Goal: Task Accomplishment & Management: Manage account settings

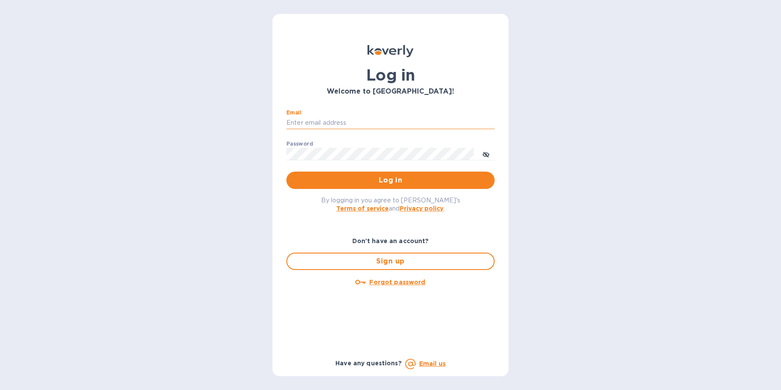
click at [355, 123] on input "Email" at bounding box center [390, 123] width 208 height 13
type input "sballen@koverly.com"
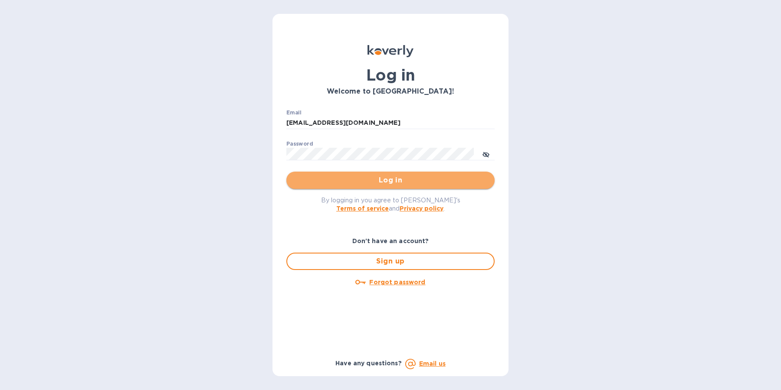
click at [371, 183] on span "Log in" at bounding box center [390, 180] width 194 height 10
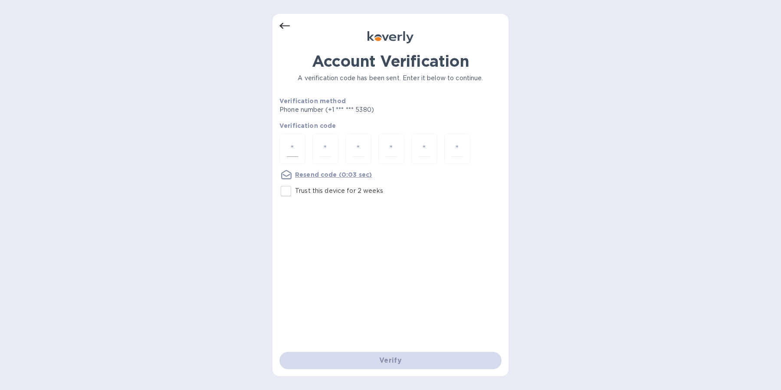
click at [301, 143] on div at bounding box center [292, 149] width 26 height 31
type input "4"
type input "1"
type input "3"
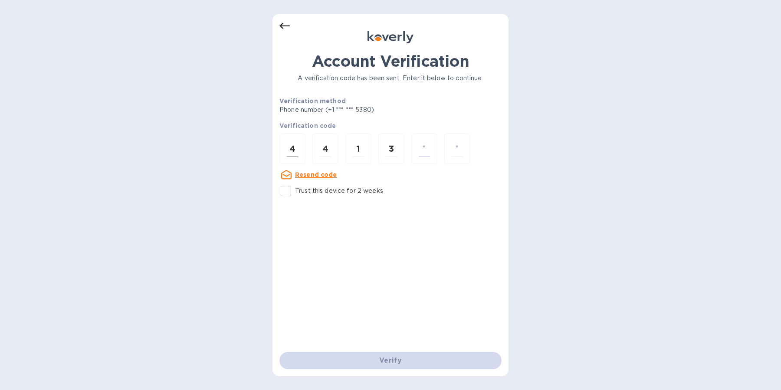
type input "2"
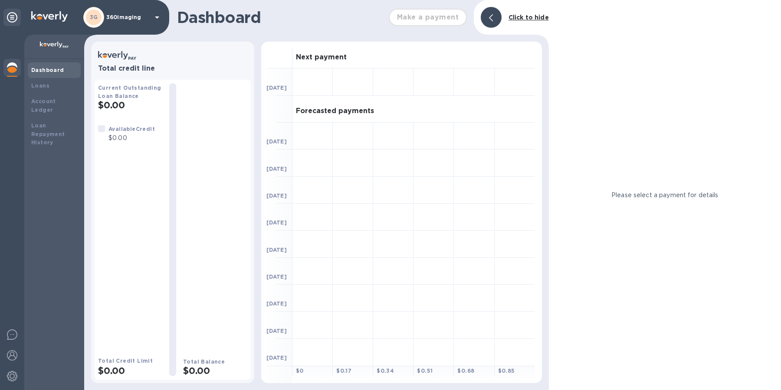
click at [138, 20] on p "360imaging" at bounding box center [127, 17] width 43 height 6
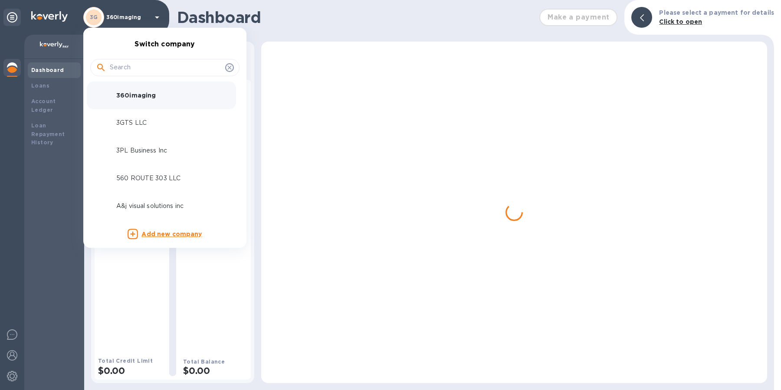
click at [138, 66] on input "text" at bounding box center [166, 67] width 112 height 13
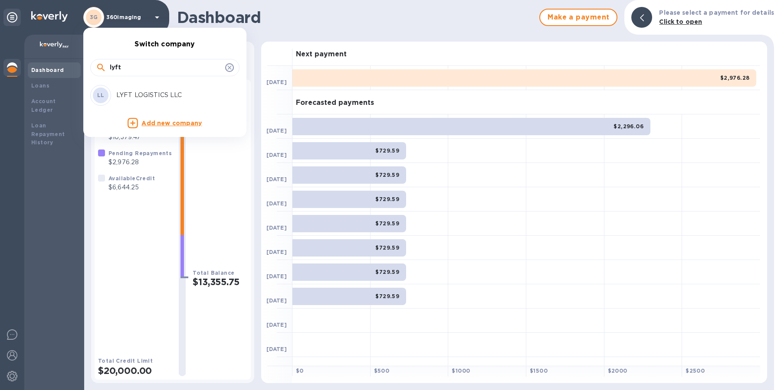
type input "lyft"
click at [146, 88] on div "LL LYFT LOGISTICS LLC" at bounding box center [157, 95] width 135 height 21
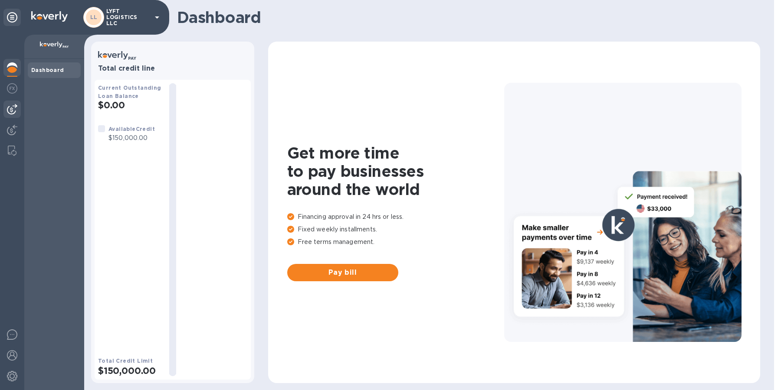
click at [15, 107] on img at bounding box center [12, 109] width 10 height 10
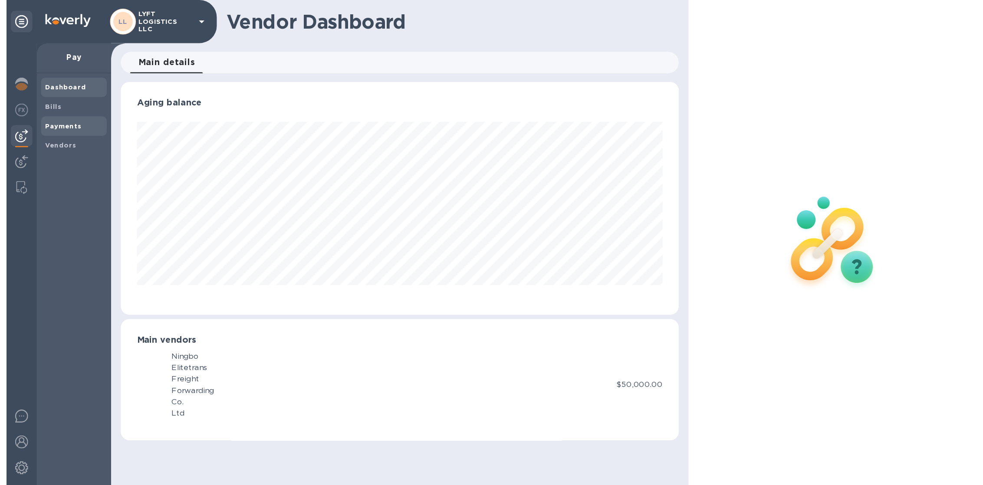
scroll to position [187, 449]
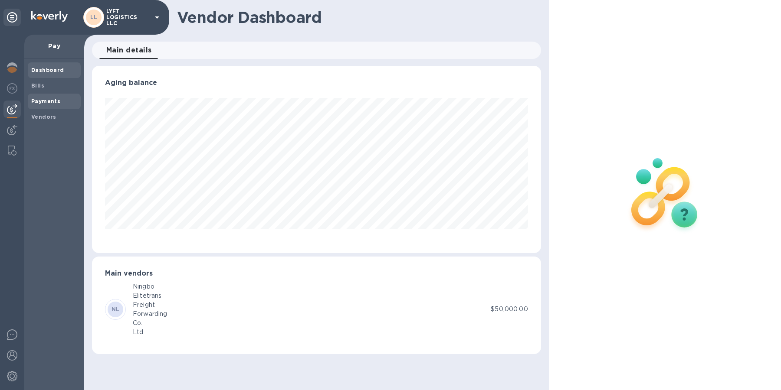
click at [49, 103] on b "Payments" at bounding box center [45, 101] width 29 height 7
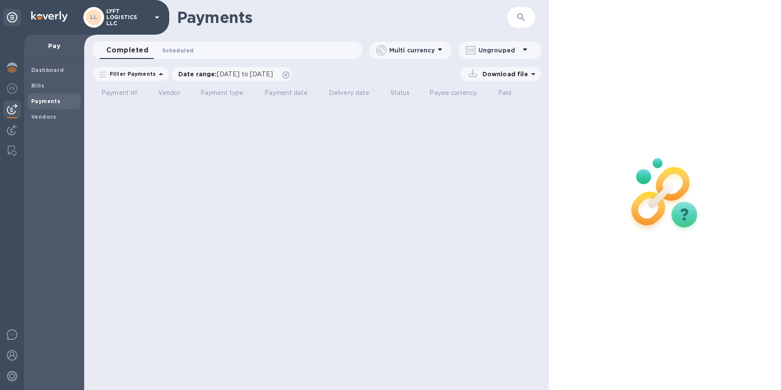
click at [174, 54] on span "Scheduled 0" at bounding box center [177, 50] width 31 height 9
click at [289, 73] on icon at bounding box center [285, 75] width 7 height 7
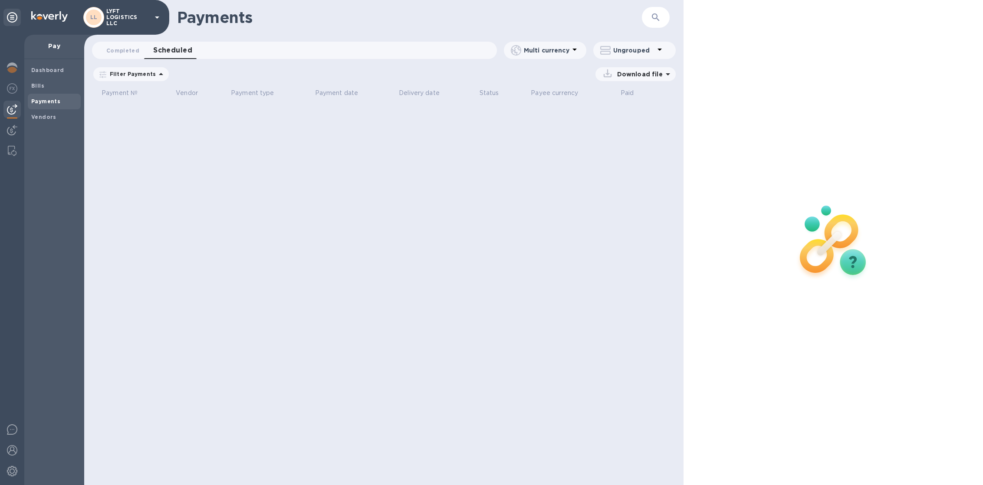
click at [147, 21] on p "LYFT LOGISTICS LLC" at bounding box center [127, 17] width 43 height 18
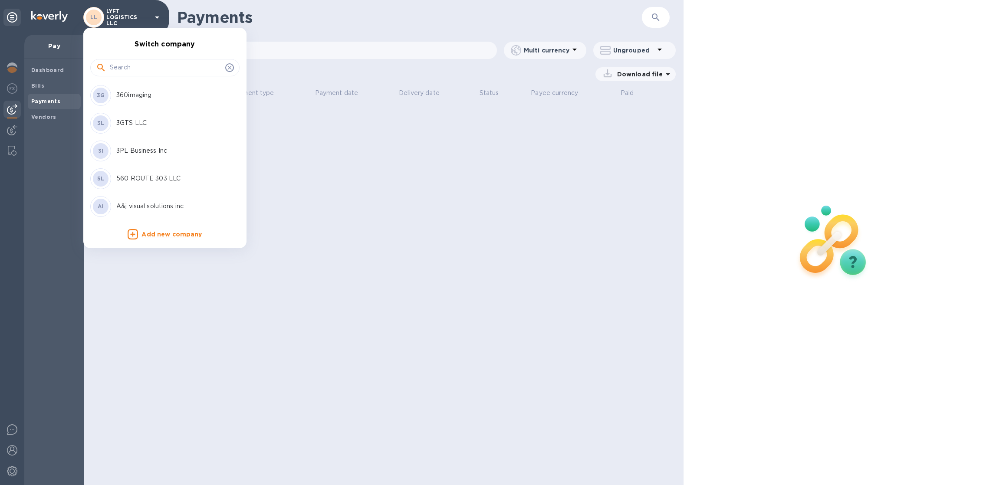
click at [150, 62] on input "text" at bounding box center [166, 67] width 112 height 13
type input "transport"
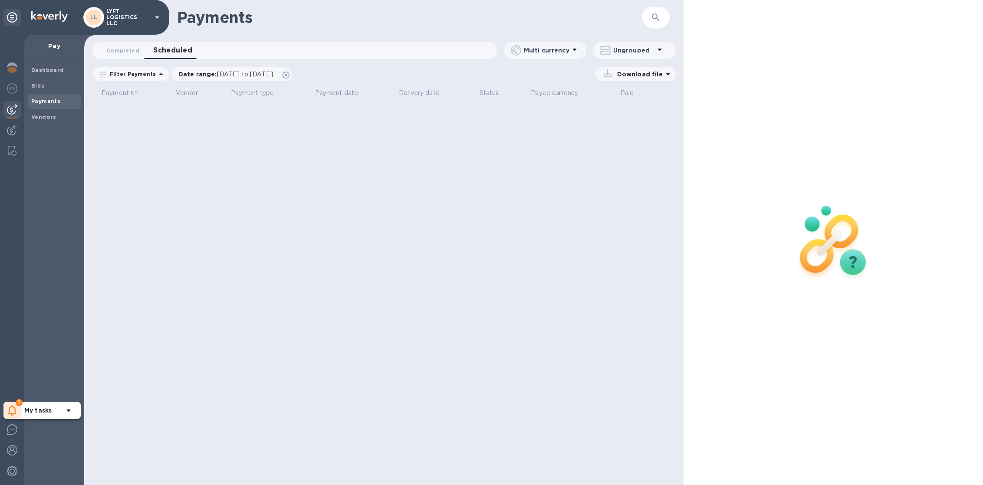
click at [16, 414] on div "1" at bounding box center [11, 410] width 17 height 17
click at [61, 381] on p "You have pending companies." at bounding box center [68, 383] width 89 height 9
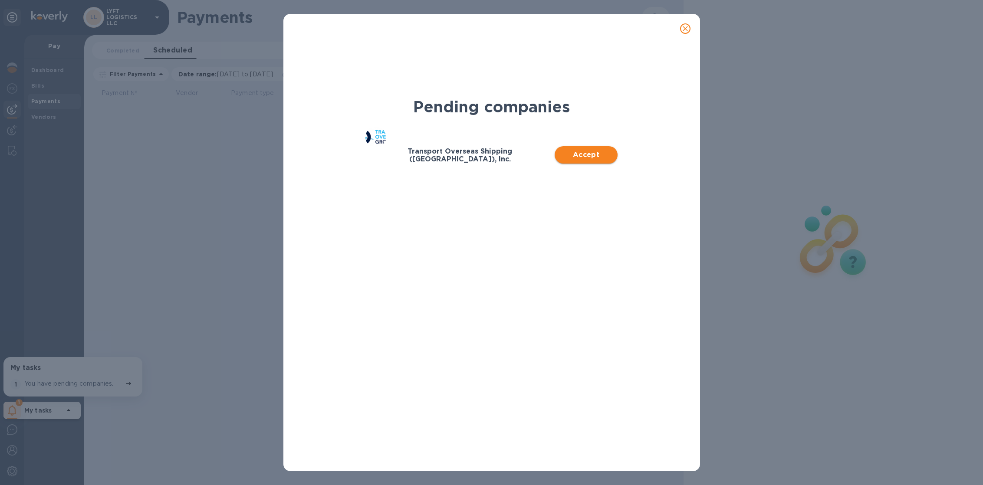
click at [581, 150] on span "Accept" at bounding box center [585, 155] width 49 height 10
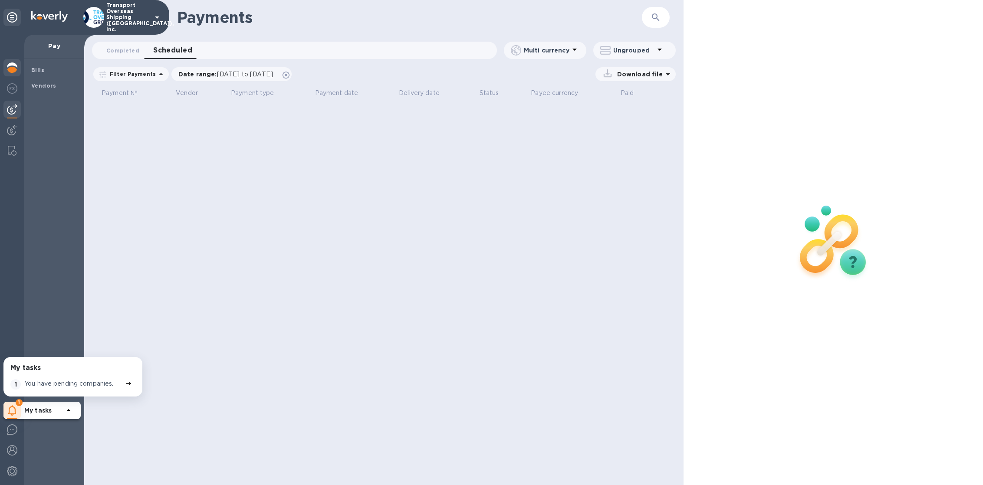
click at [16, 70] on img at bounding box center [12, 67] width 10 height 10
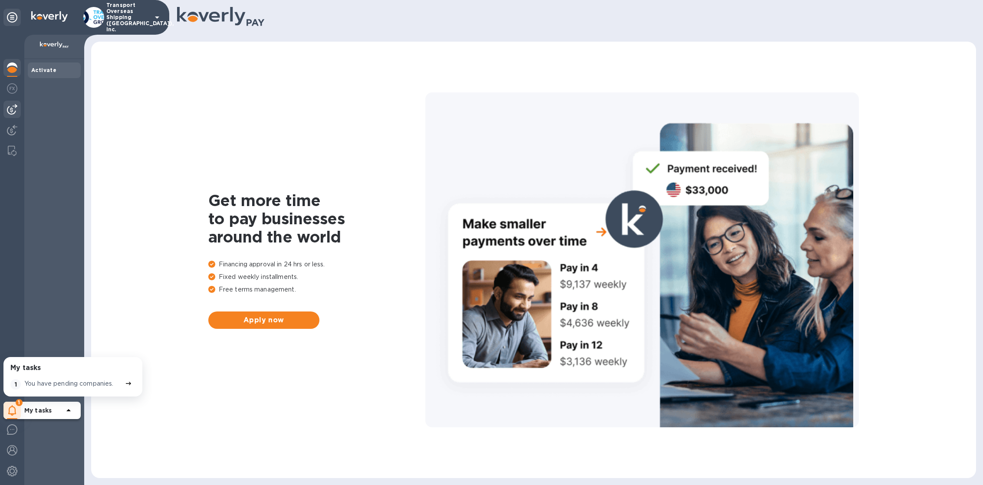
click at [10, 114] on img at bounding box center [12, 109] width 10 height 10
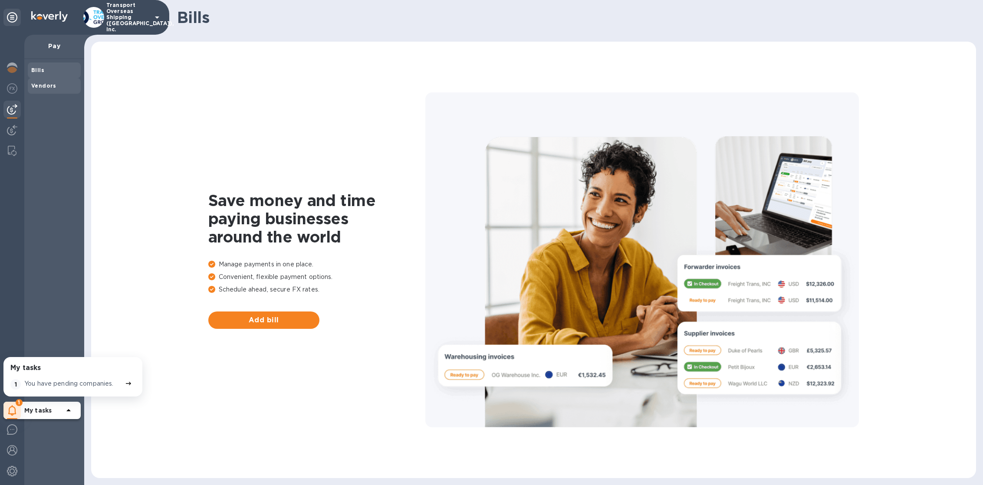
click at [46, 87] on b "Vendors" at bounding box center [43, 85] width 25 height 7
click at [8, 132] on img at bounding box center [12, 130] width 10 height 10
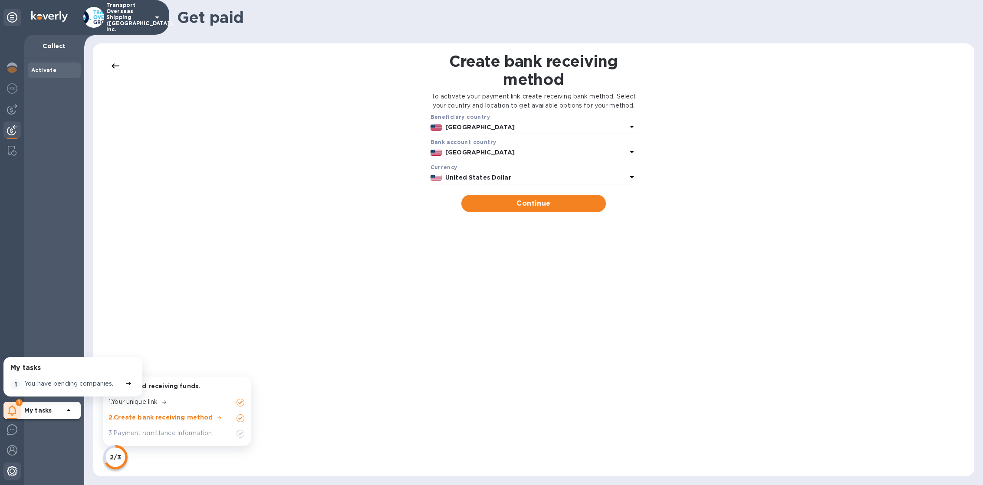
click at [14, 473] on img at bounding box center [12, 471] width 10 height 10
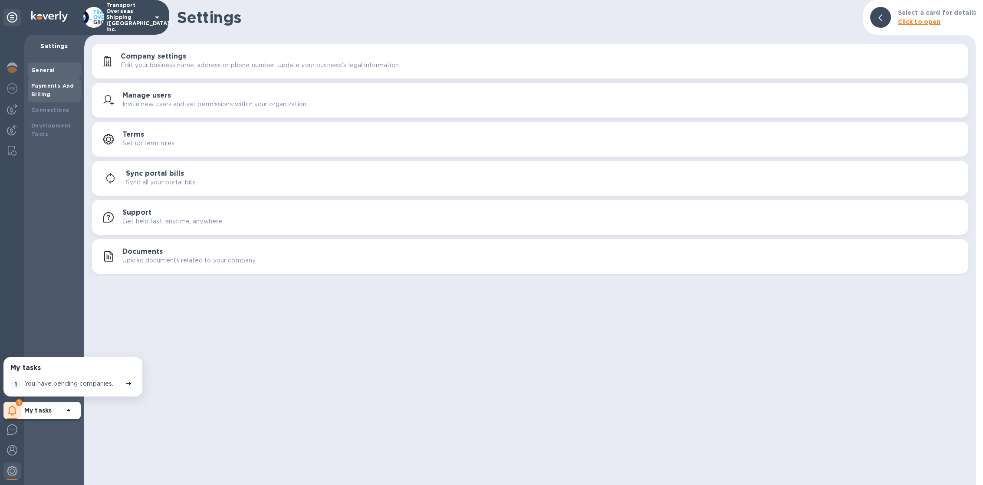
click at [49, 87] on b "Payments And Billing" at bounding box center [52, 89] width 43 height 15
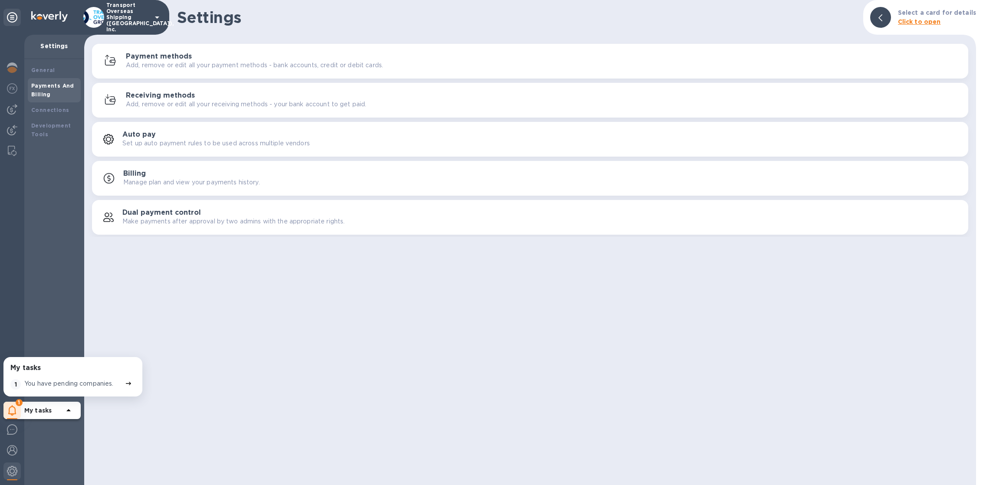
click at [227, 98] on div "Receiving methods Add, remove or edit all your receiving methods - your bank ac…" at bounding box center [543, 100] width 835 height 17
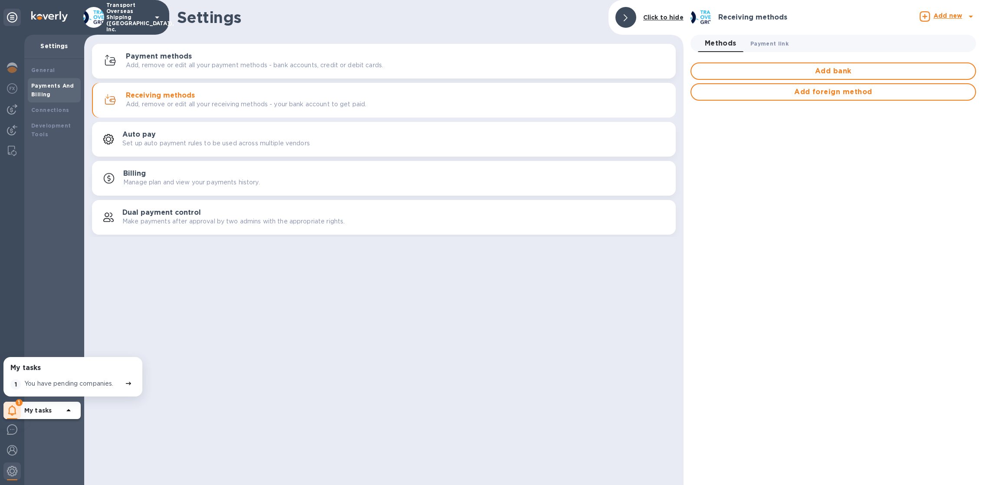
click at [776, 45] on span "Payment link 0" at bounding box center [769, 43] width 38 height 9
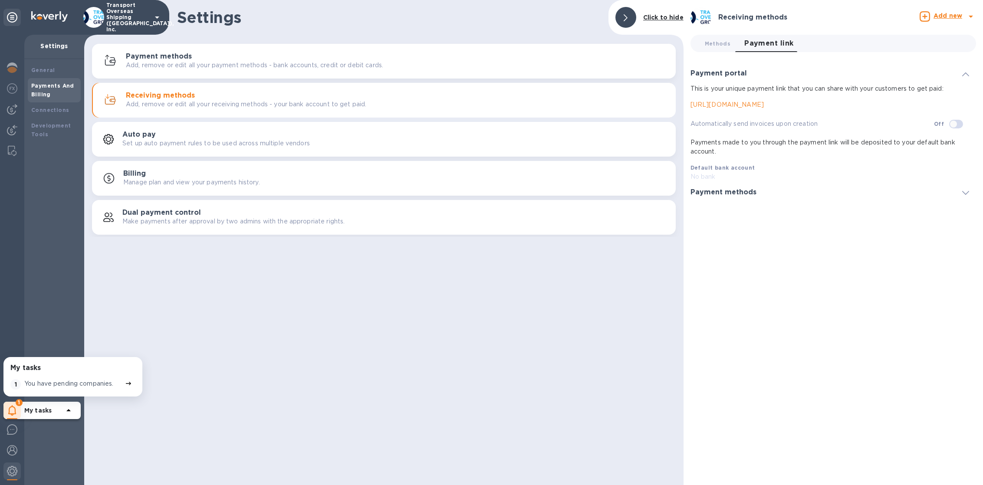
click at [772, 102] on p "https://koverly.me/lyftlogisticsllc" at bounding box center [829, 104] width 279 height 9
click at [716, 52] on div "Methods 0 Payment link 0" at bounding box center [833, 43] width 292 height 24
click at [717, 46] on span "Methods 0" at bounding box center [718, 43] width 26 height 9
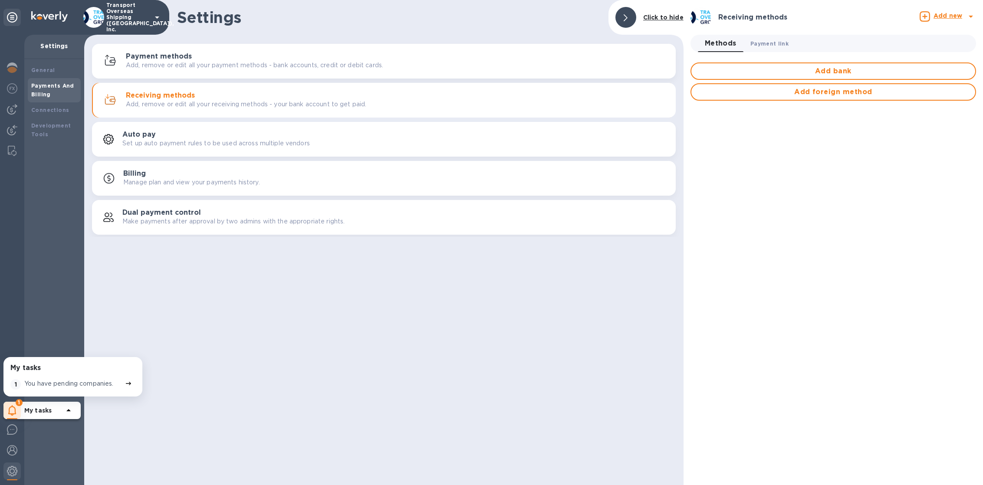
click at [761, 42] on span "Payment link 0" at bounding box center [769, 43] width 38 height 9
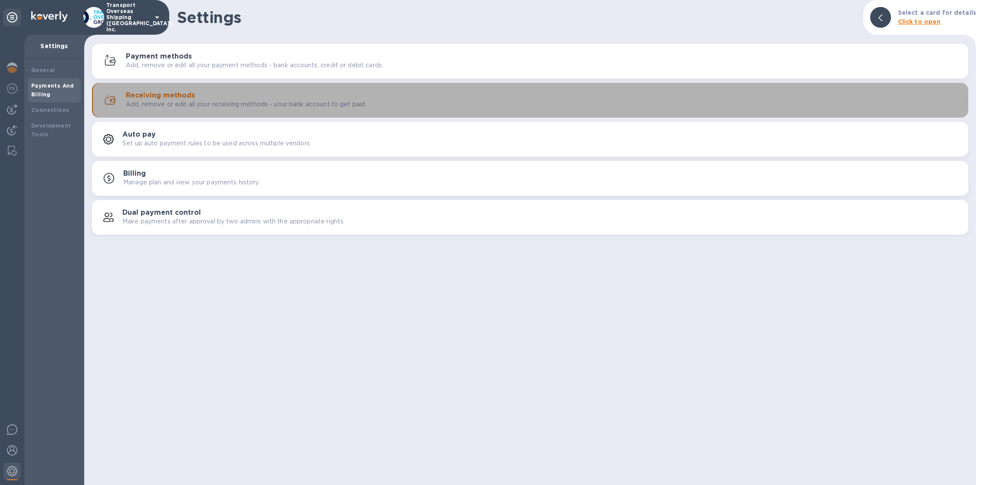
drag, startPoint x: 192, startPoint y: 96, endPoint x: 338, endPoint y: 96, distance: 145.8
click at [192, 96] on h3 "Receiving methods" at bounding box center [160, 96] width 69 height 8
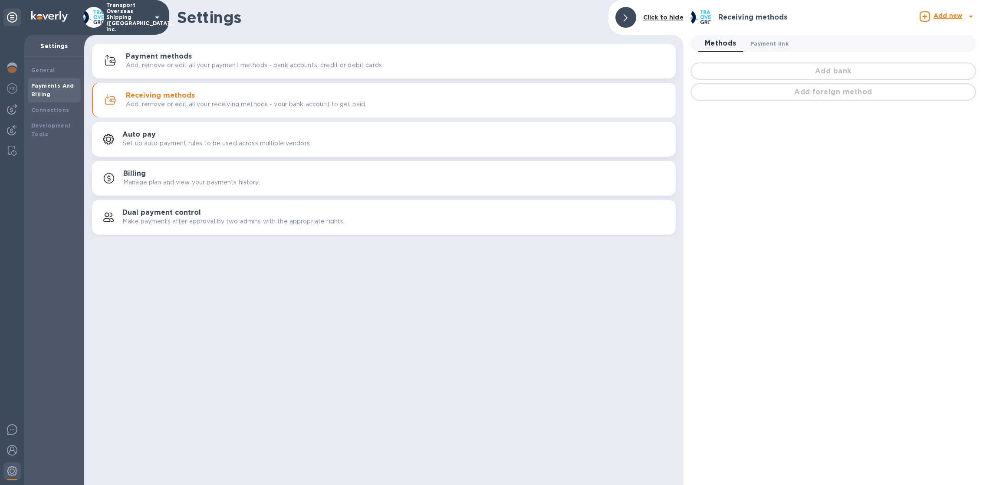
click at [772, 47] on span "Payment link 0" at bounding box center [769, 43] width 38 height 9
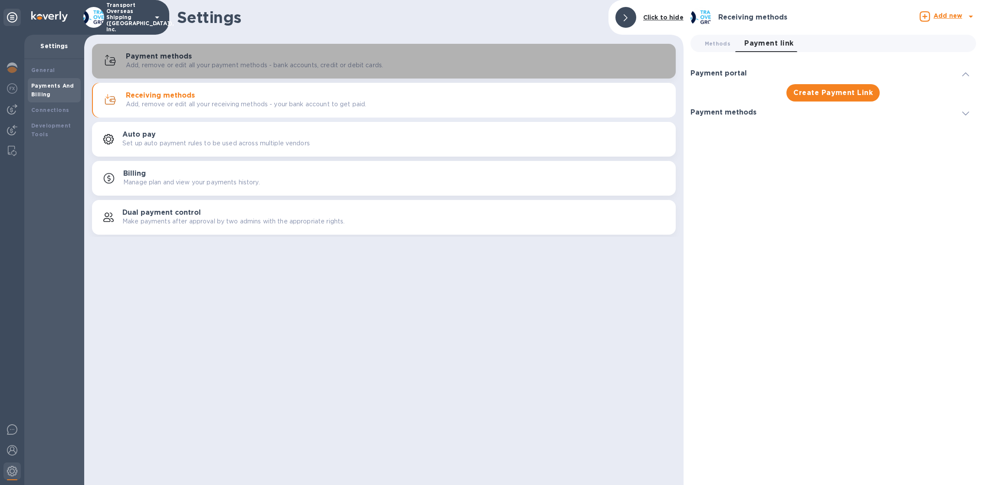
click at [259, 72] on button "Payment methods Add, remove or edit all your payment methods - bank accounts, c…" at bounding box center [384, 61] width 584 height 35
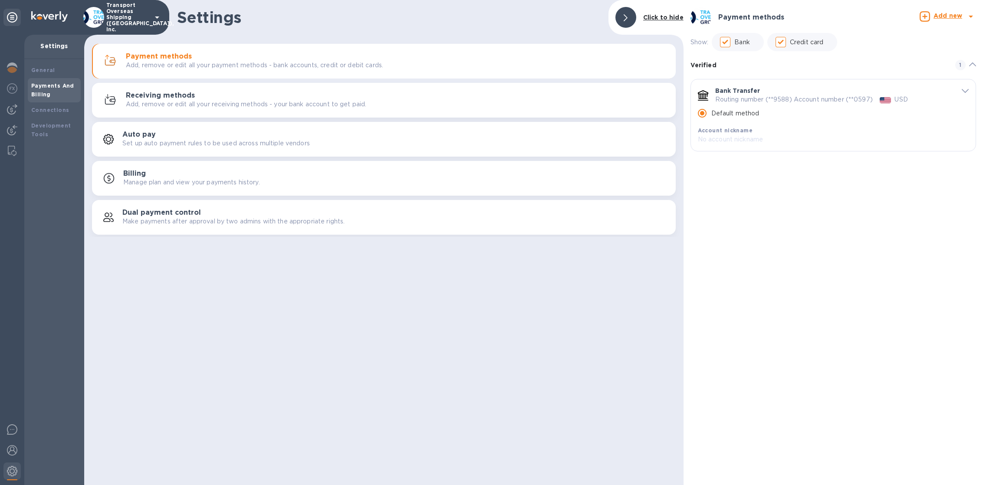
click at [272, 105] on p "Add, remove or edit all your receiving methods - your bank account to get paid." at bounding box center [246, 104] width 240 height 9
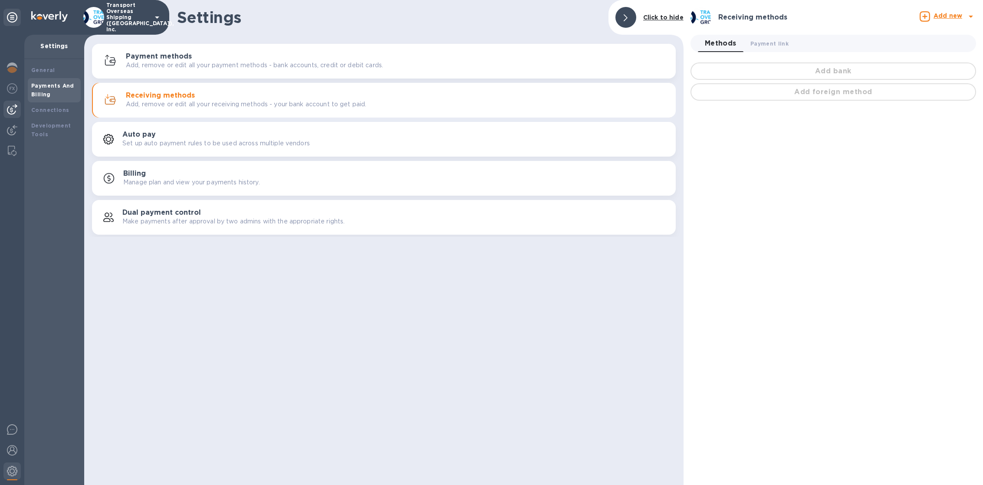
click at [19, 110] on div at bounding box center [11, 109] width 17 height 17
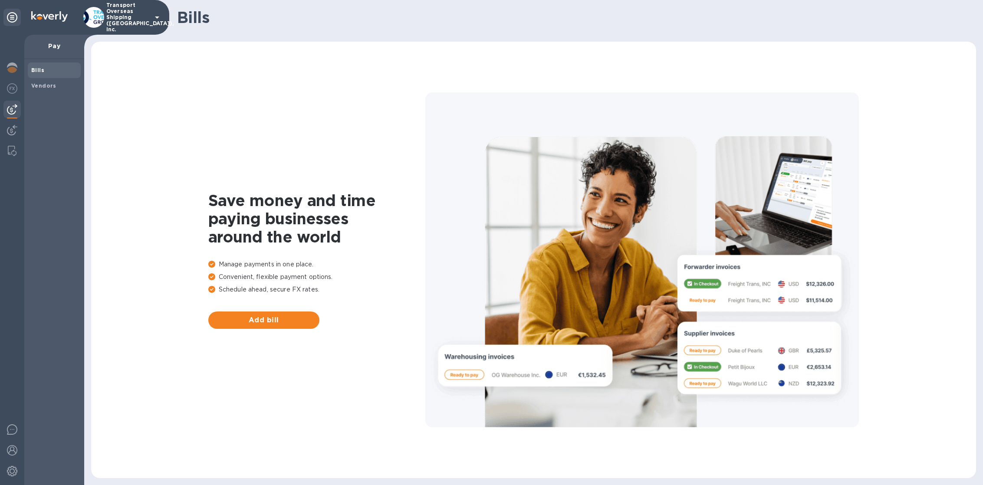
click at [137, 18] on p "Transport Overseas Shipping ([GEOGRAPHIC_DATA]), Inc." at bounding box center [127, 17] width 43 height 30
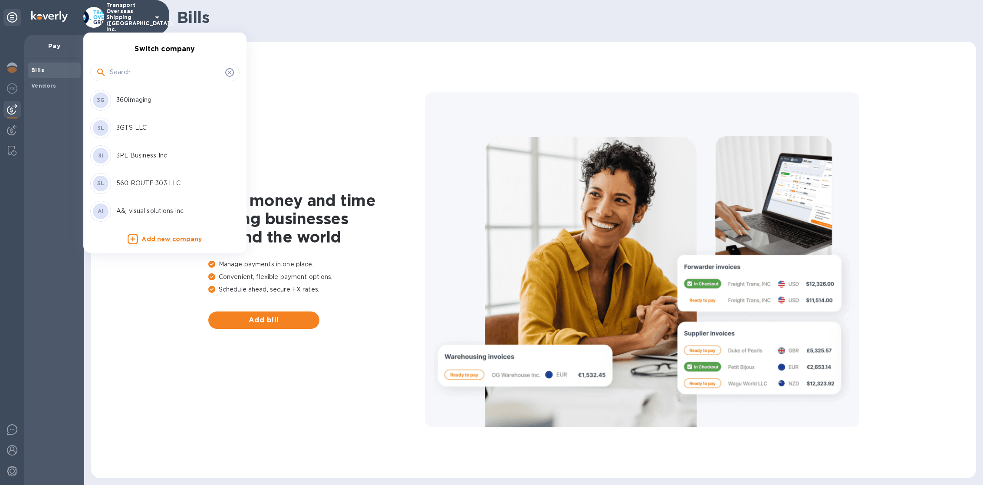
click at [182, 62] on div at bounding box center [164, 72] width 149 height 30
click at [184, 68] on input "text" at bounding box center [166, 72] width 112 height 13
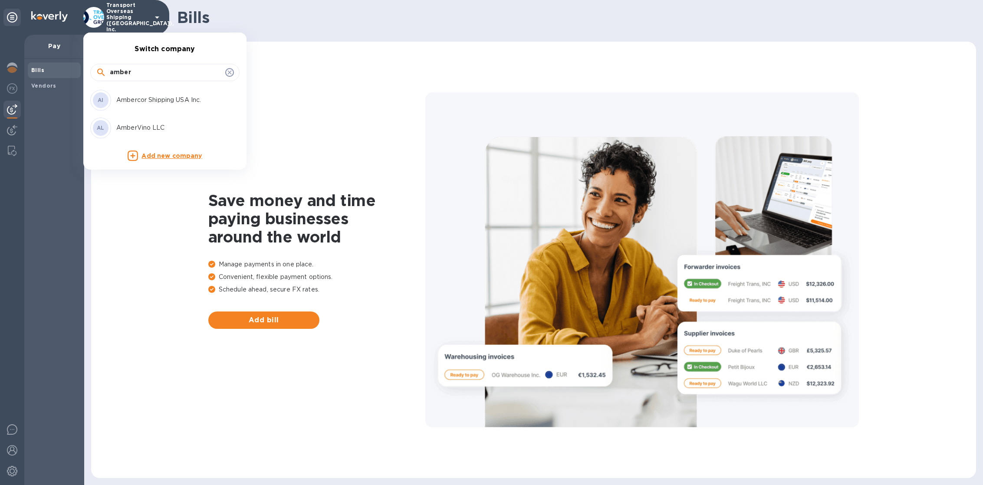
type input "amber"
click at [171, 103] on p "Ambercor Shipping USA Inc." at bounding box center [170, 99] width 109 height 9
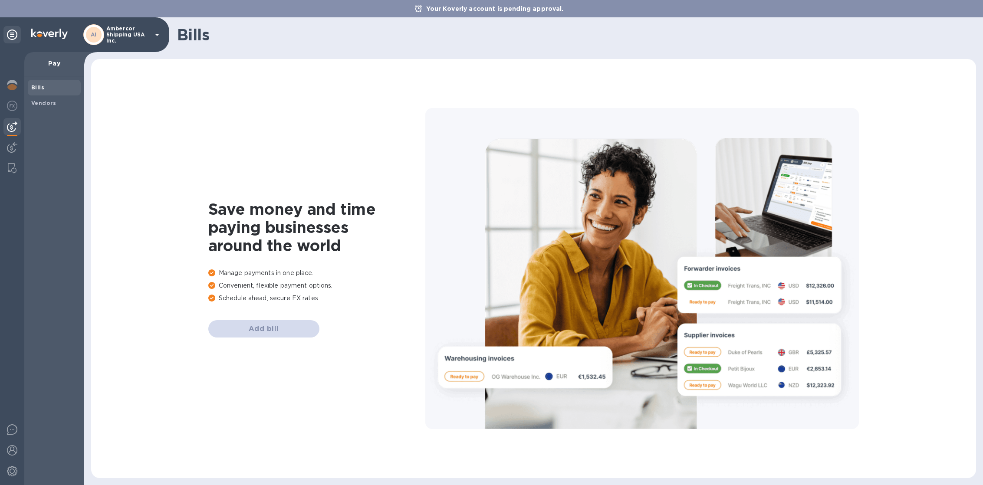
click at [5, 96] on div at bounding box center [12, 268] width 24 height 433
click at [13, 82] on img at bounding box center [12, 85] width 10 height 10
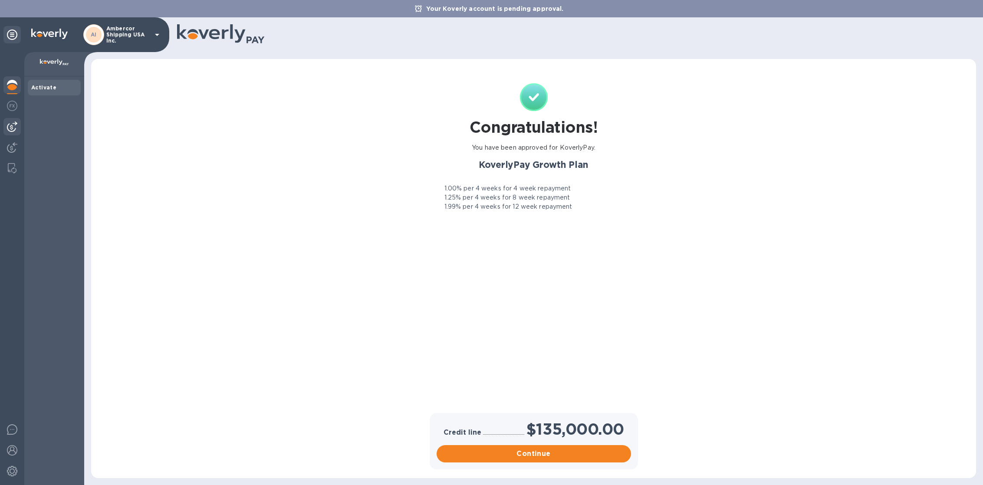
click at [15, 128] on img at bounding box center [12, 126] width 10 height 10
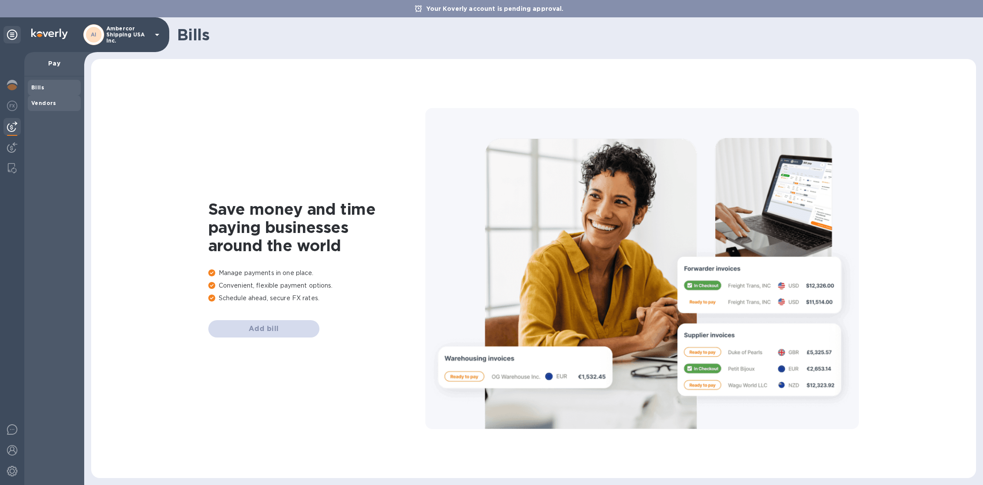
click at [47, 106] on span "Vendors" at bounding box center [43, 103] width 25 height 9
click at [9, 87] on img at bounding box center [12, 85] width 10 height 10
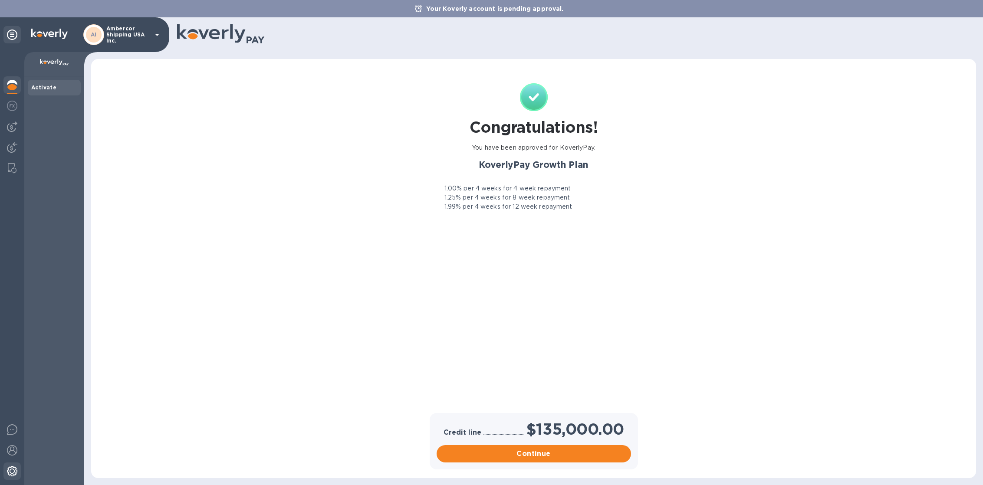
click at [16, 477] on div at bounding box center [11, 471] width 17 height 19
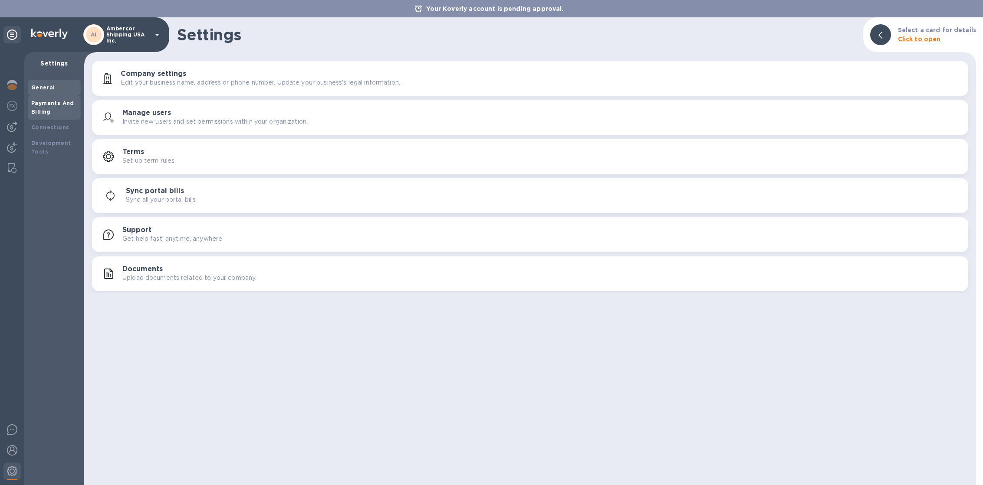
click at [54, 105] on b "Payments And Billing" at bounding box center [52, 107] width 43 height 15
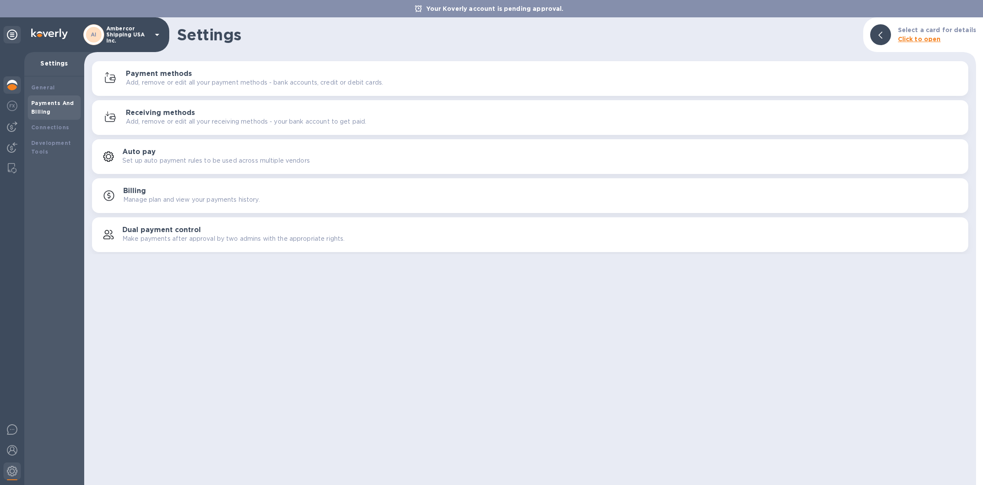
click at [7, 85] on img at bounding box center [12, 85] width 10 height 10
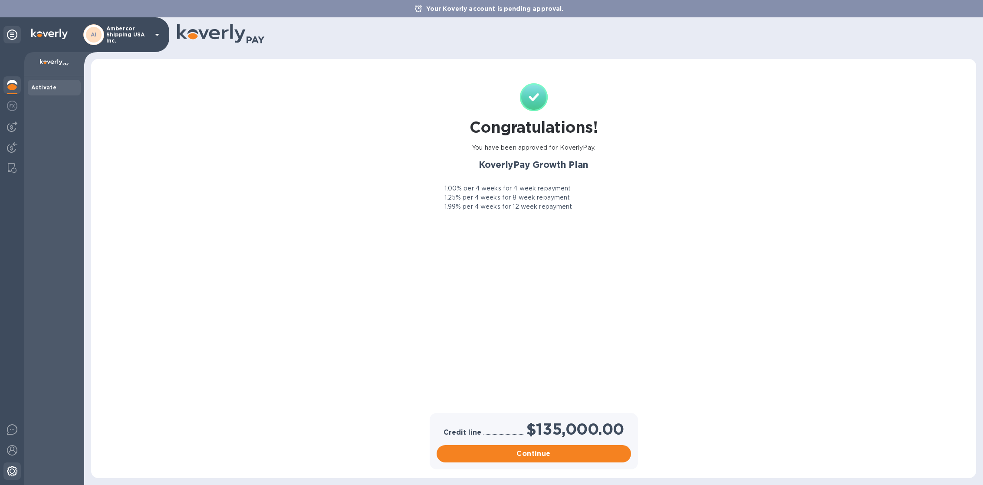
click at [18, 472] on div at bounding box center [11, 471] width 17 height 19
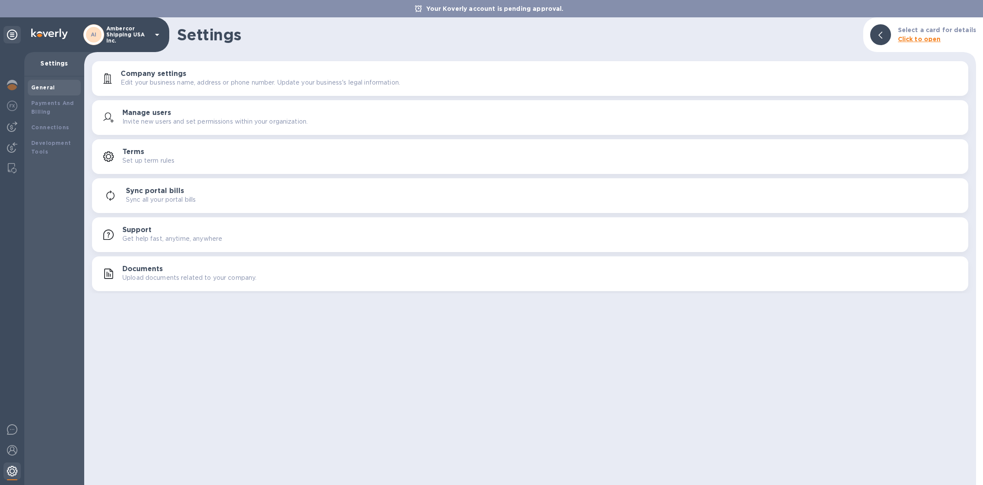
click at [3, 471] on div at bounding box center [11, 471] width 17 height 19
click at [55, 107] on div "Payments And Billing" at bounding box center [54, 107] width 46 height 17
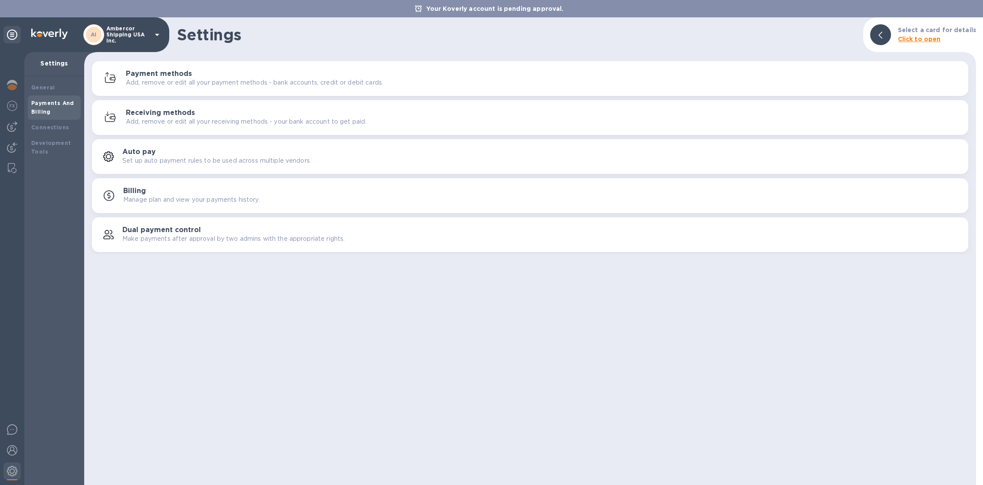
click at [176, 68] on div "Payment methods Add, remove or edit all your payment methods - bank accounts, c…" at bounding box center [530, 78] width 866 height 21
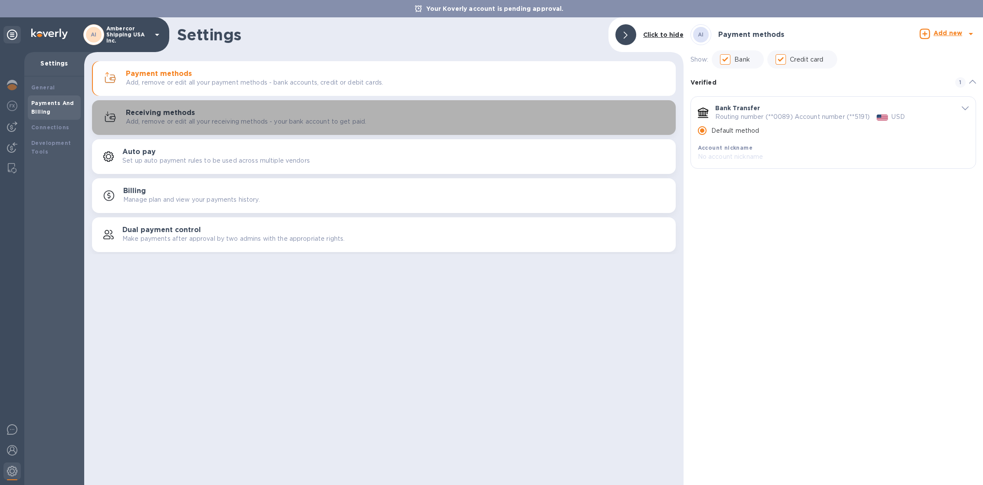
click at [178, 132] on button "Receiving methods Add, remove or edit all your receiving methods - your bank ac…" at bounding box center [384, 117] width 584 height 35
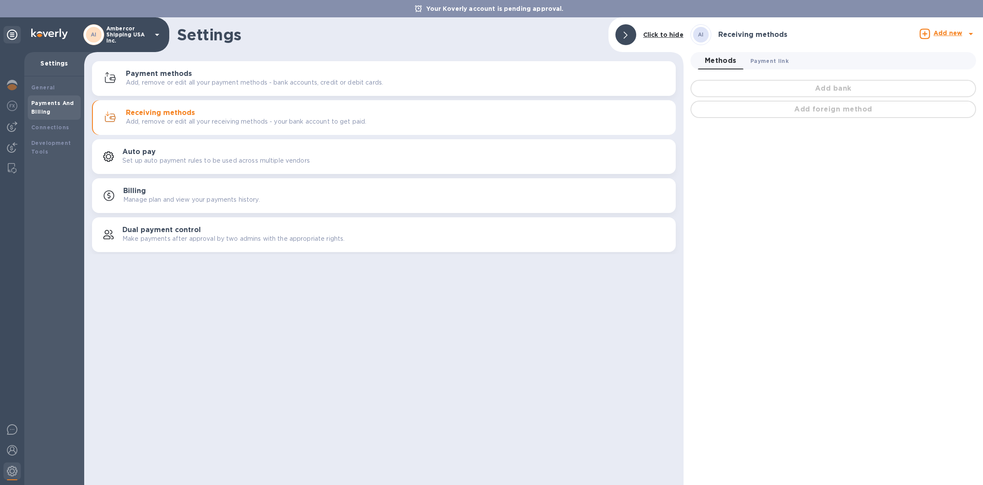
click at [772, 61] on span "Payment link 0" at bounding box center [769, 60] width 38 height 9
click at [938, 32] on b "Add new" at bounding box center [947, 33] width 29 height 7
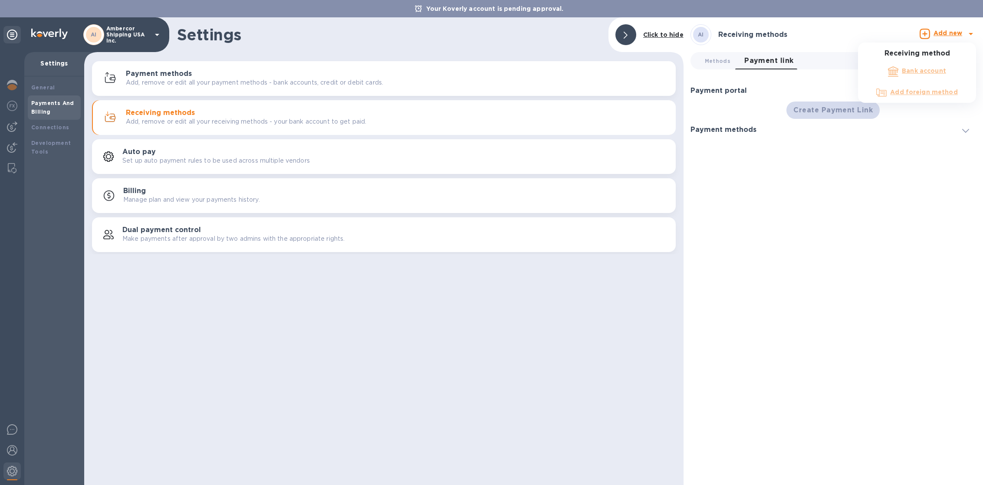
click at [843, 111] on div at bounding box center [491, 242] width 983 height 485
click at [836, 114] on div "Create Payment Link" at bounding box center [832, 110] width 97 height 21
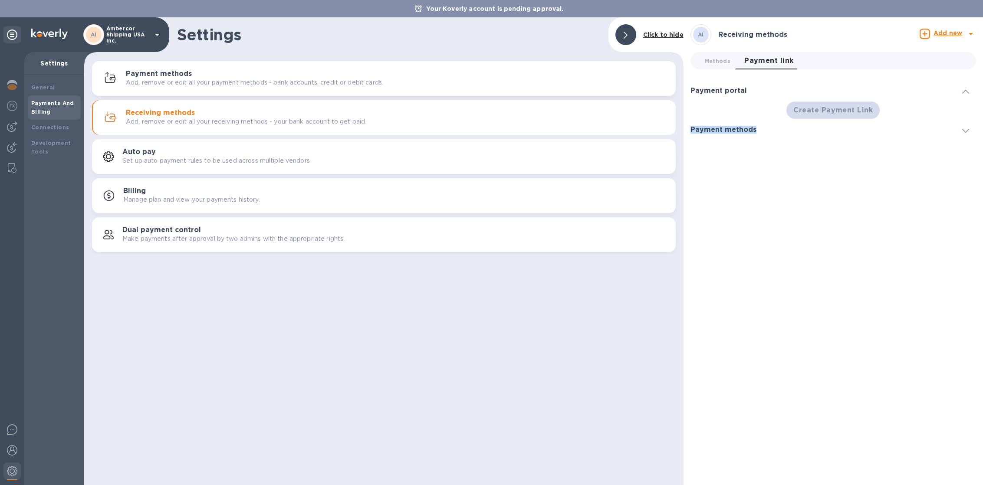
click at [836, 114] on div "Create Payment Link" at bounding box center [832, 110] width 97 height 21
click at [803, 104] on div "Create Payment Link" at bounding box center [832, 110] width 97 height 21
click at [794, 98] on div "Payment portal" at bounding box center [832, 91] width 285 height 22
click at [125, 32] on p "Ambercor Shipping USA Inc." at bounding box center [127, 35] width 43 height 18
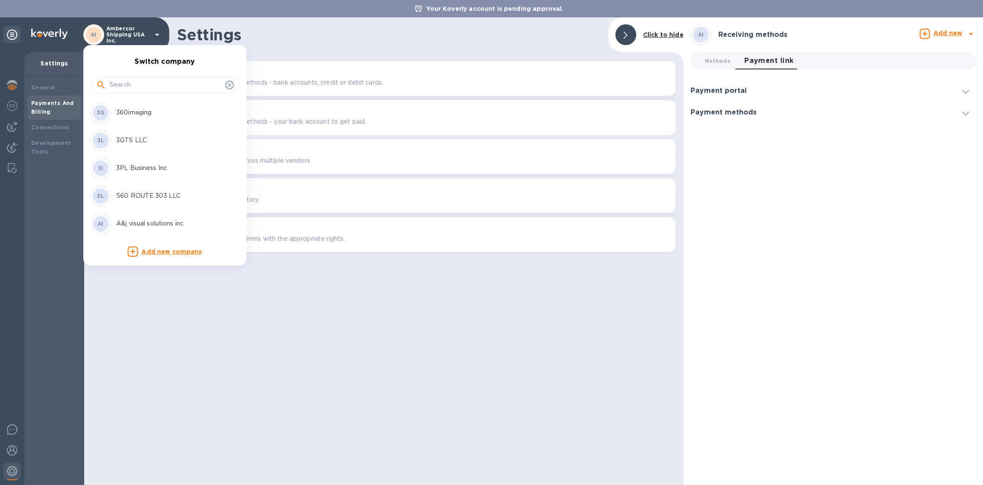
click at [144, 82] on input "text" at bounding box center [166, 85] width 112 height 13
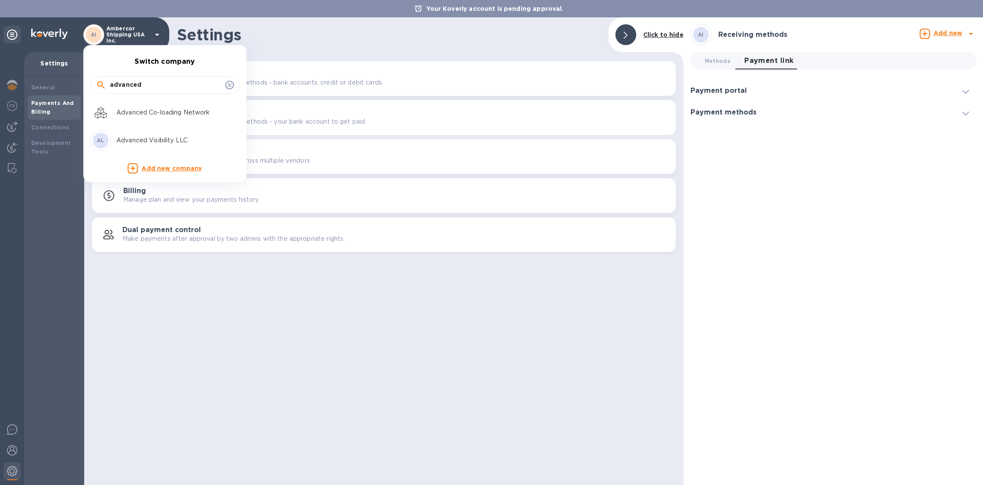
type input "advanced"
click at [167, 145] on div "AL Advanced Visibility LLC" at bounding box center [157, 140] width 135 height 21
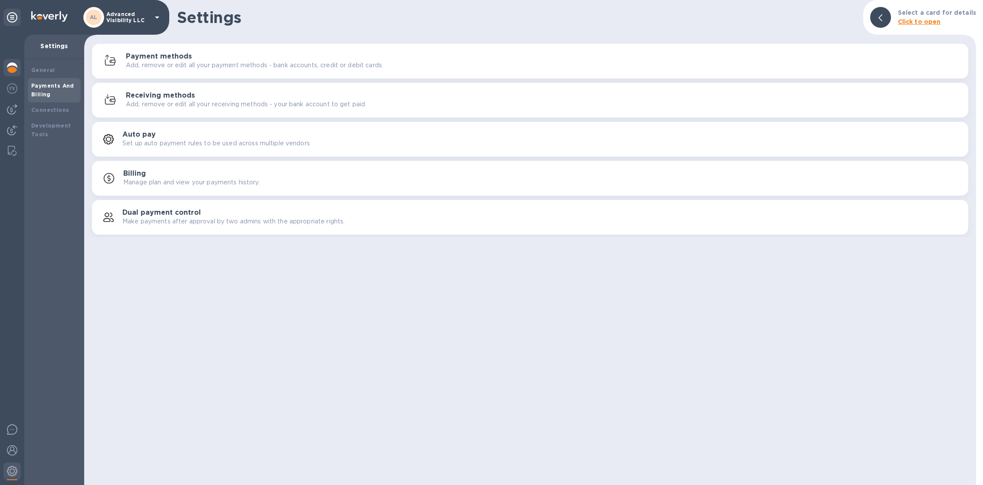
click at [10, 63] on img at bounding box center [12, 67] width 10 height 10
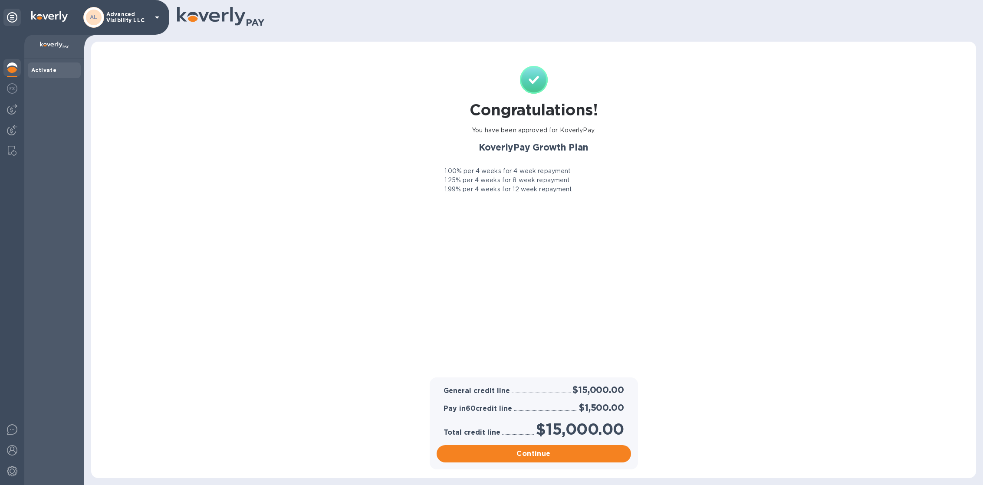
click at [131, 25] on div "AL Advanced Visibility LLC" at bounding box center [122, 17] width 79 height 21
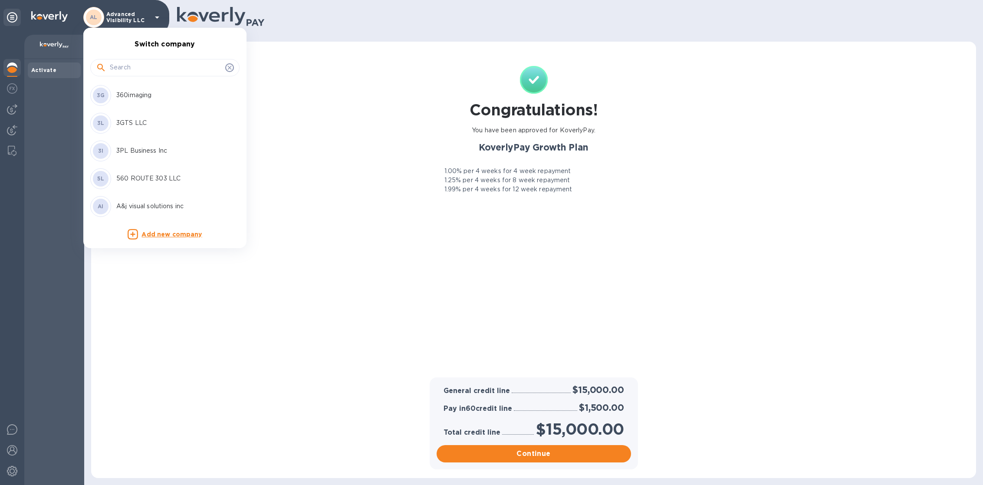
click at [138, 66] on input "text" at bounding box center [166, 67] width 112 height 13
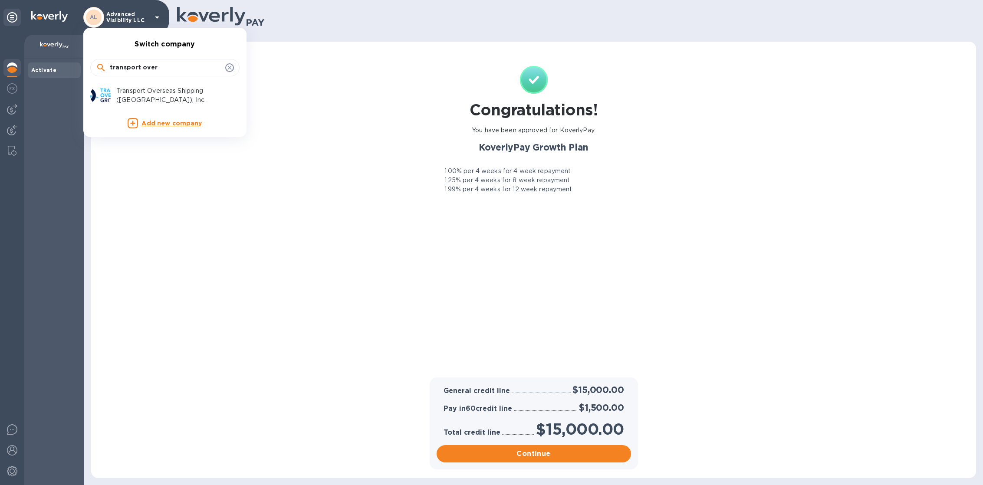
type input "transport over"
click at [170, 97] on p "Transport Overseas Shipping ([GEOGRAPHIC_DATA]), Inc." at bounding box center [170, 95] width 109 height 18
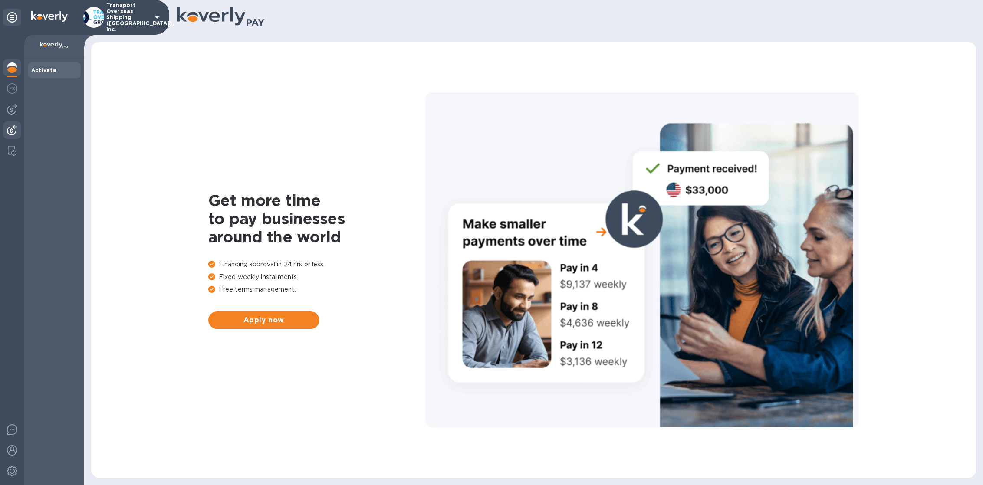
click at [16, 129] on img at bounding box center [12, 130] width 10 height 10
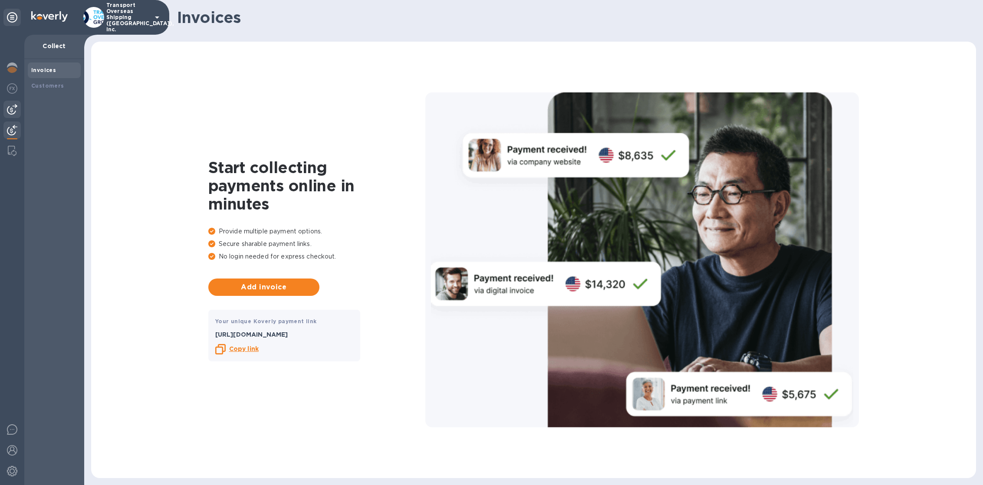
click at [14, 105] on img at bounding box center [12, 109] width 10 height 10
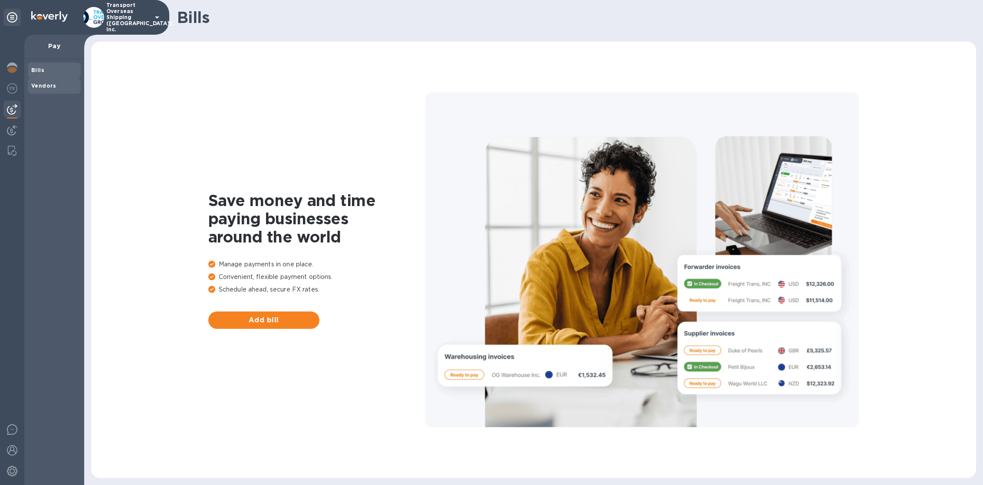
click at [52, 80] on div "Vendors" at bounding box center [54, 86] width 53 height 16
click at [12, 129] on img at bounding box center [12, 130] width 10 height 10
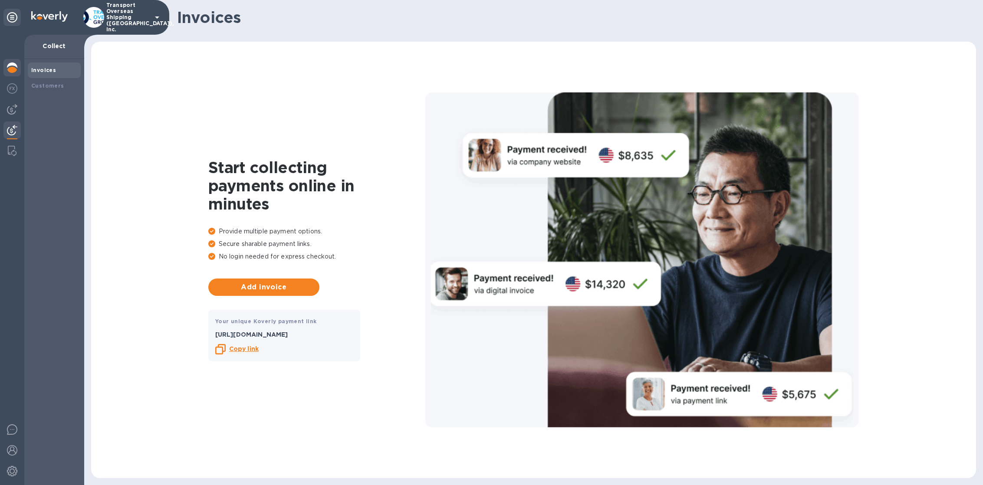
click at [10, 69] on img at bounding box center [12, 67] width 10 height 10
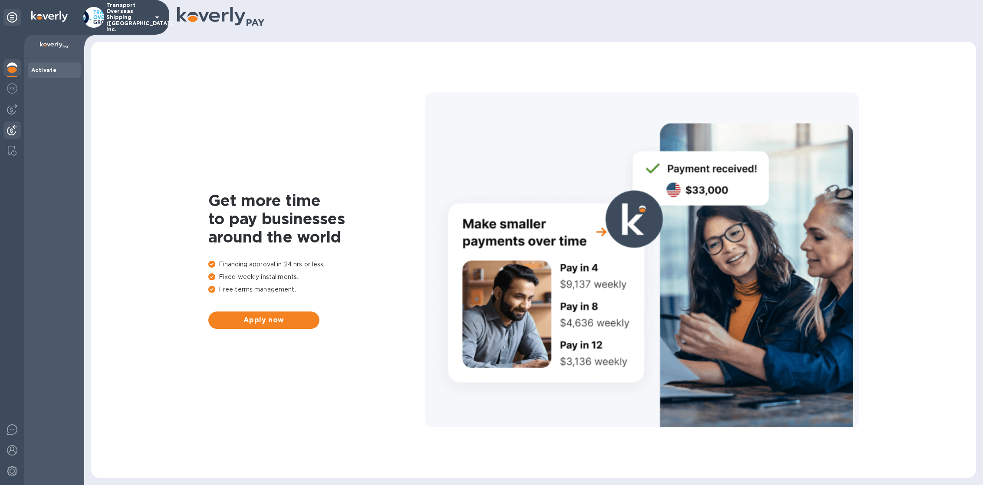
click at [15, 130] on img at bounding box center [12, 130] width 10 height 10
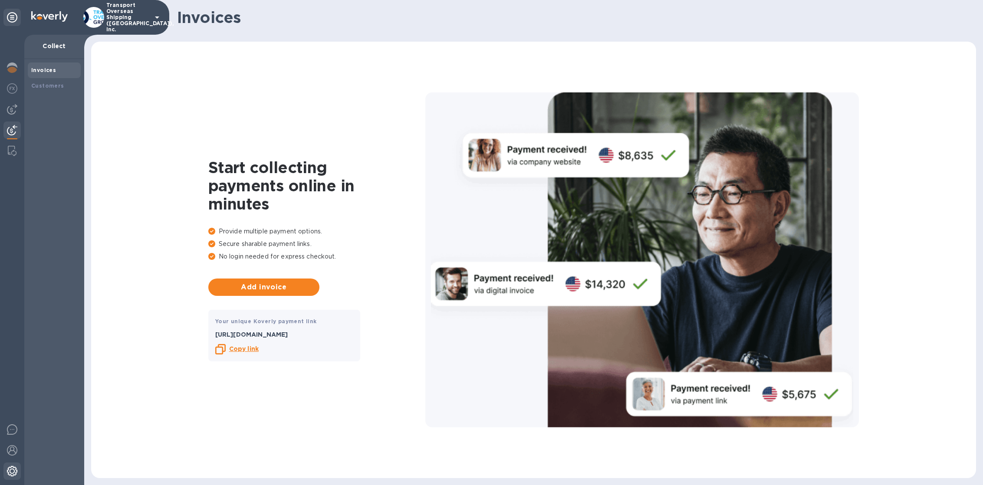
click at [17, 472] on div at bounding box center [11, 471] width 17 height 19
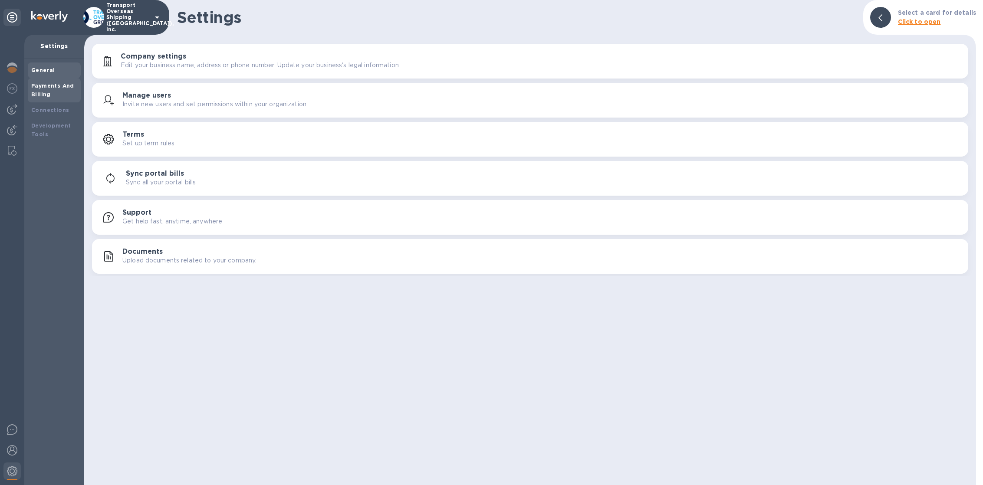
click at [56, 100] on div "Payments And Billing" at bounding box center [54, 90] width 53 height 24
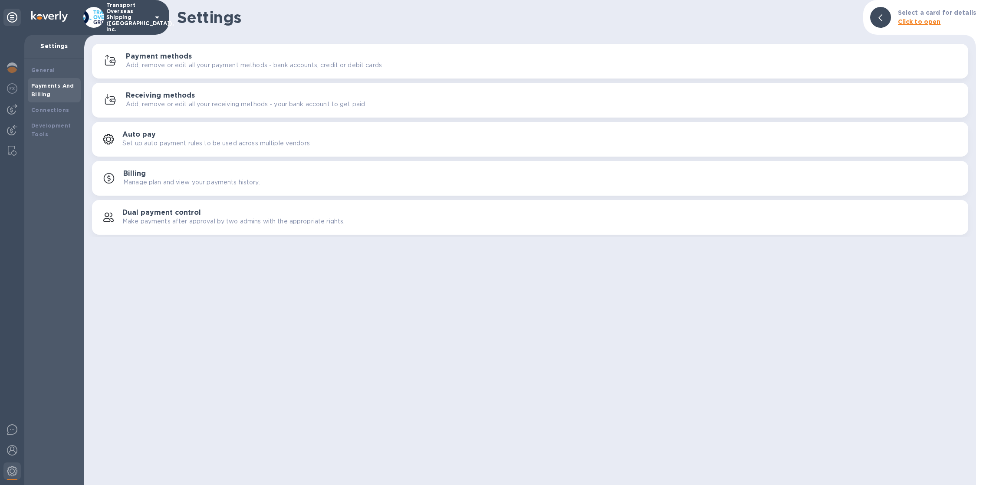
click at [178, 63] on p "Add, remove or edit all your payment methods - bank accounts, credit or debit c…" at bounding box center [254, 65] width 257 height 9
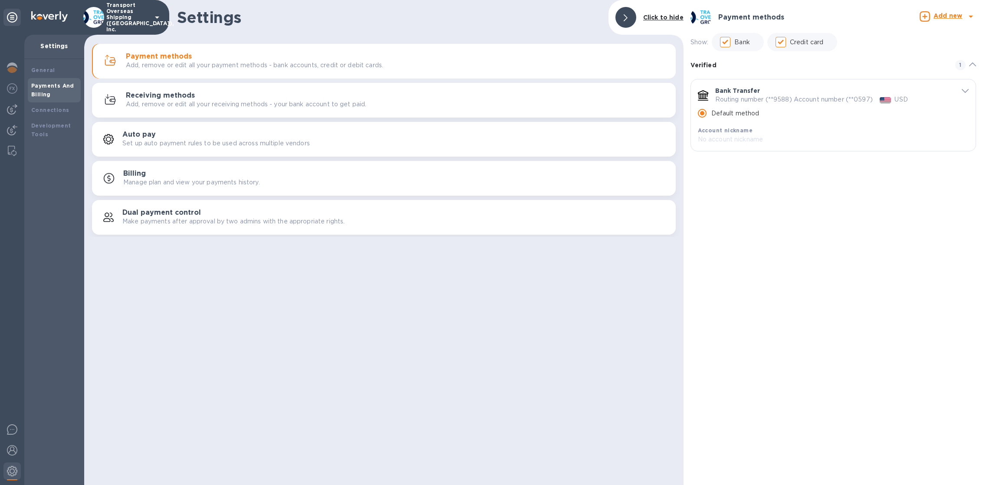
click at [217, 105] on p "Add, remove or edit all your receiving methods - your bank account to get paid." at bounding box center [246, 104] width 240 height 9
